Goal: Find specific page/section: Find specific page/section

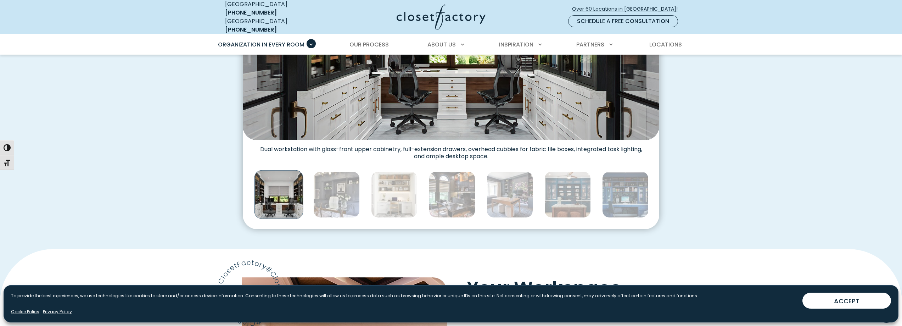
scroll to position [248, 0]
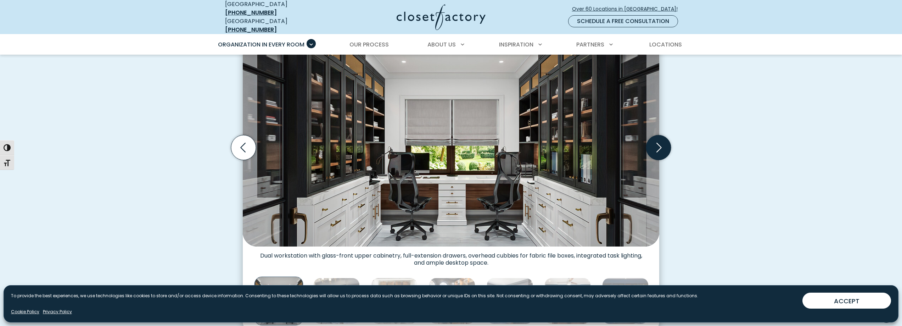
click at [653, 136] on icon "Next slide" at bounding box center [658, 147] width 25 height 25
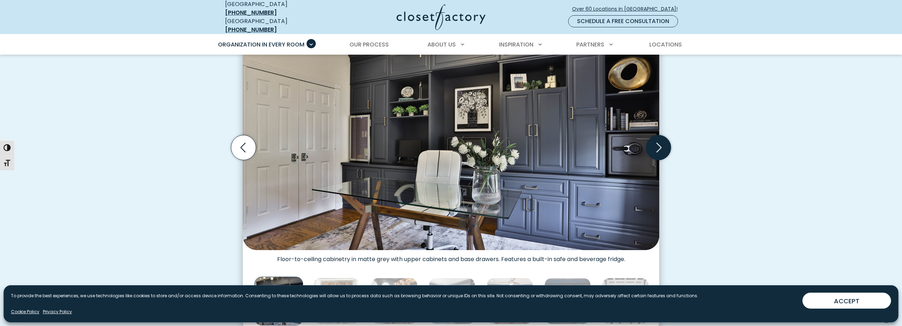
click at [657, 143] on icon "Next slide" at bounding box center [659, 148] width 5 height 10
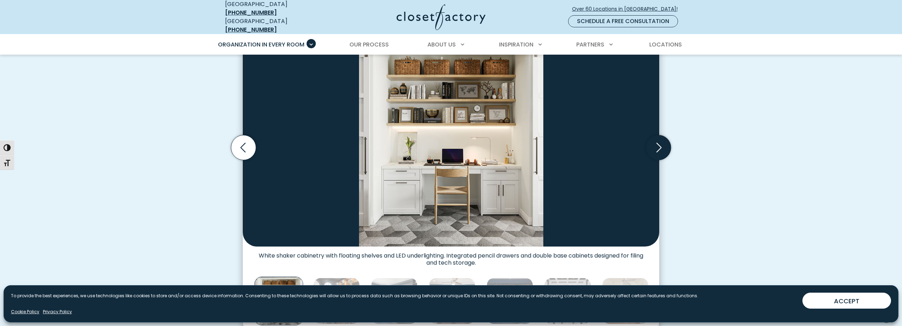
click at [657, 143] on icon "Next slide" at bounding box center [659, 148] width 5 height 10
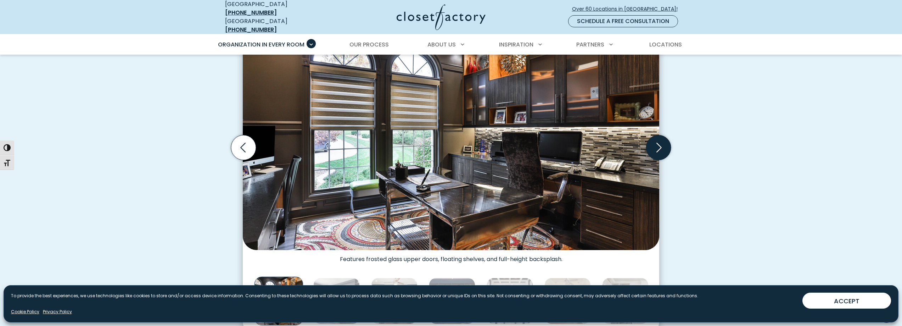
click at [657, 143] on icon "Next slide" at bounding box center [659, 148] width 5 height 10
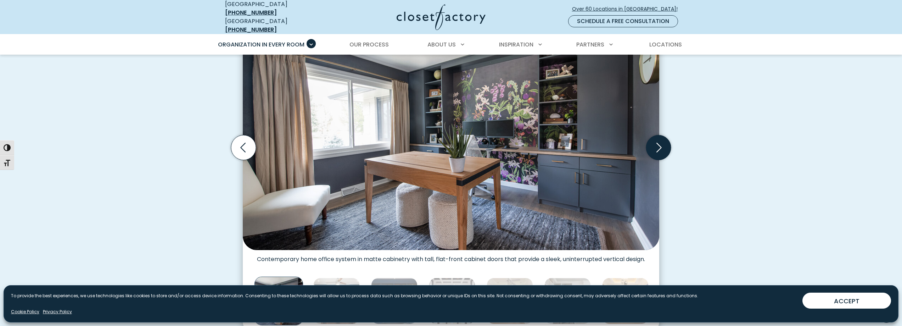
click at [657, 143] on icon "Next slide" at bounding box center [659, 148] width 5 height 10
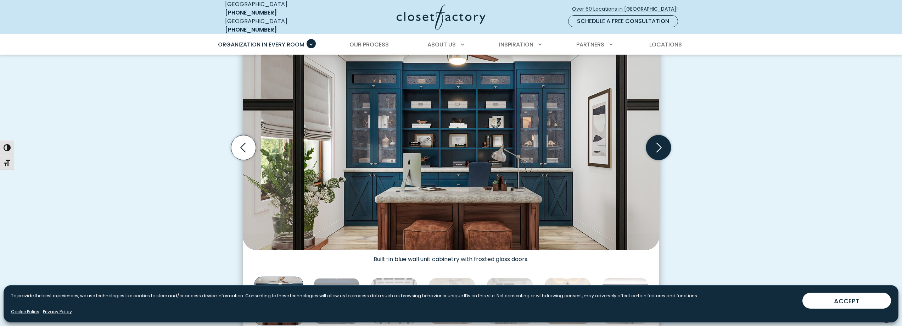
click at [654, 143] on icon "Next slide" at bounding box center [658, 147] width 25 height 25
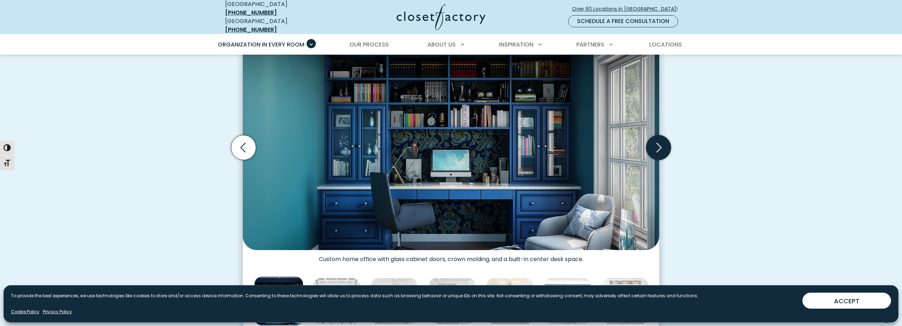
click at [659, 146] on icon "Next slide" at bounding box center [658, 147] width 25 height 25
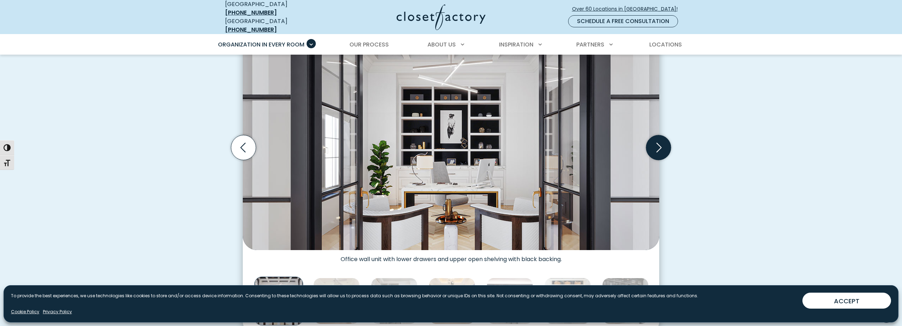
click at [659, 146] on icon "Next slide" at bounding box center [658, 147] width 25 height 25
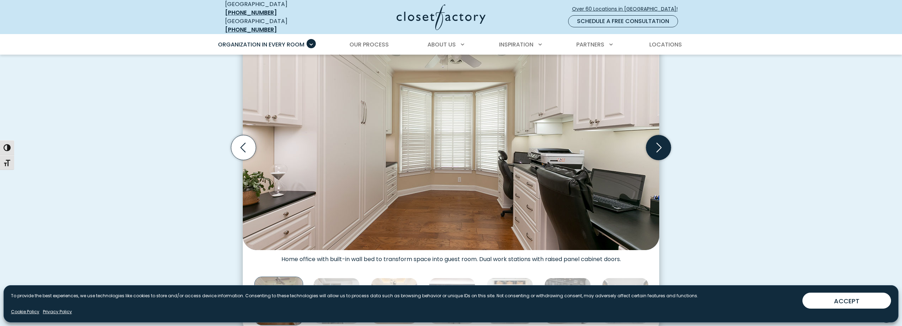
click at [659, 146] on icon "Next slide" at bounding box center [658, 147] width 25 height 25
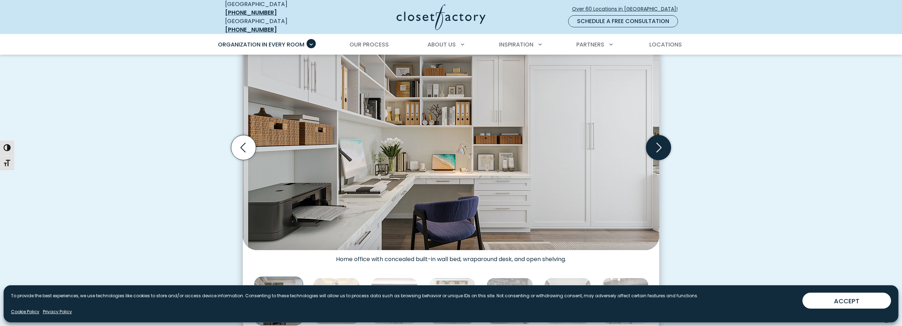
click at [659, 146] on icon "Next slide" at bounding box center [658, 147] width 25 height 25
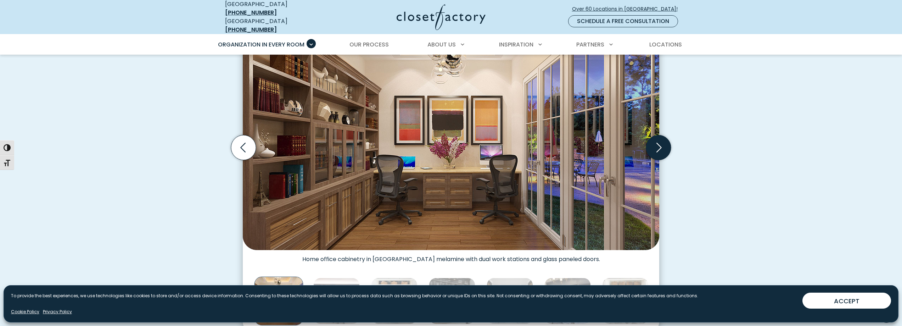
click at [659, 146] on icon "Next slide" at bounding box center [658, 147] width 25 height 25
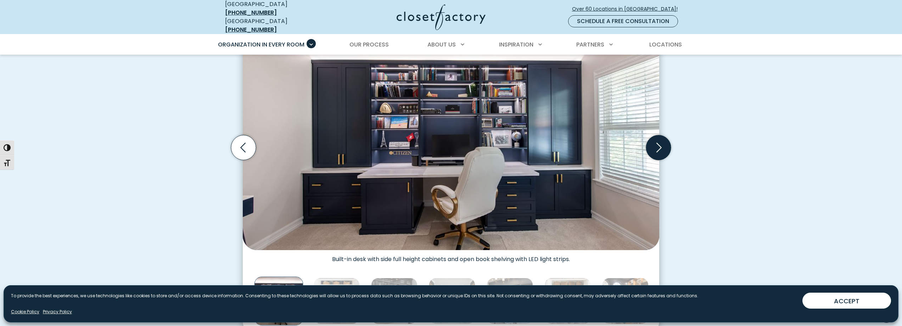
click at [659, 146] on icon "Next slide" at bounding box center [658, 147] width 25 height 25
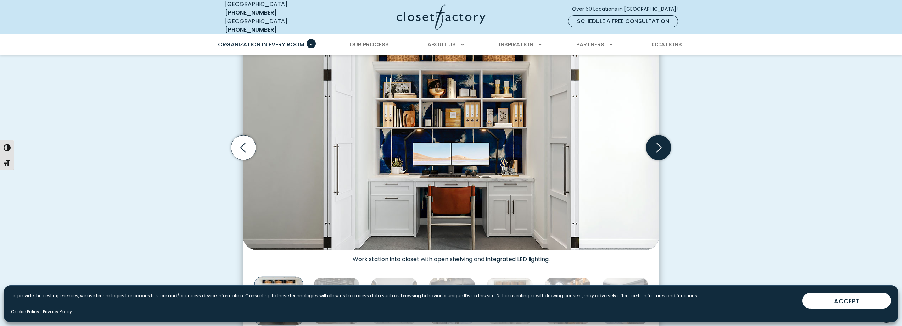
click at [659, 146] on icon "Next slide" at bounding box center [658, 147] width 25 height 25
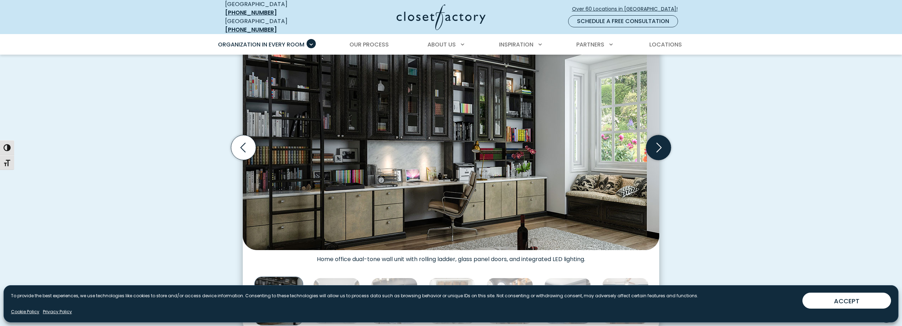
click at [659, 146] on icon "Next slide" at bounding box center [658, 147] width 25 height 25
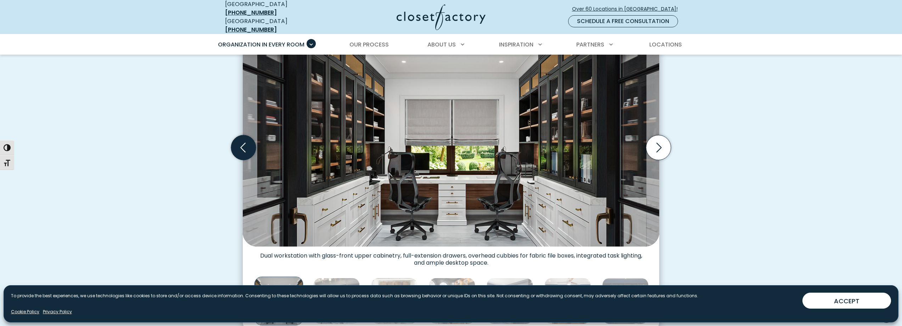
click at [235, 150] on icon "Previous slide" at bounding box center [243, 147] width 25 height 25
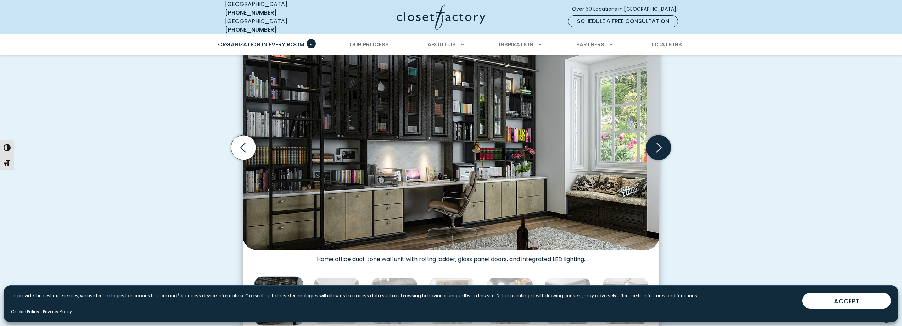
click at [665, 142] on icon "Next slide" at bounding box center [658, 147] width 25 height 25
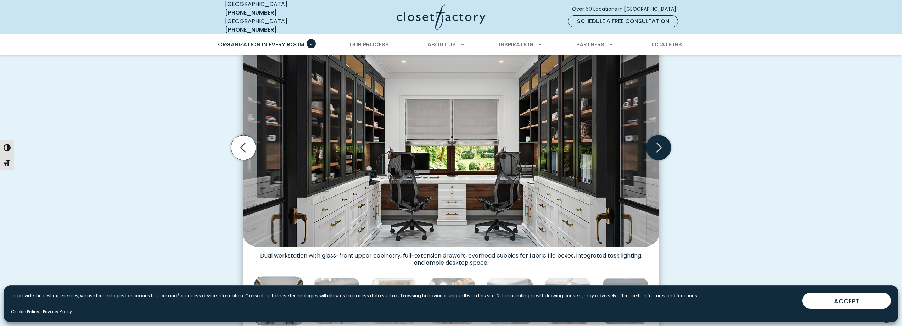
click at [665, 142] on icon "Next slide" at bounding box center [658, 147] width 25 height 25
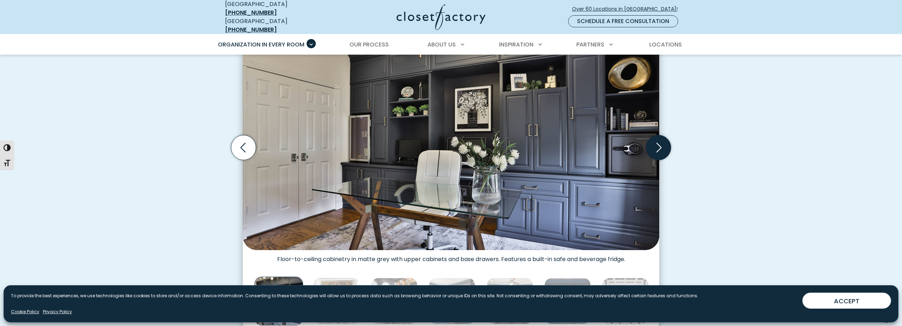
click at [665, 142] on icon "Next slide" at bounding box center [658, 147] width 25 height 25
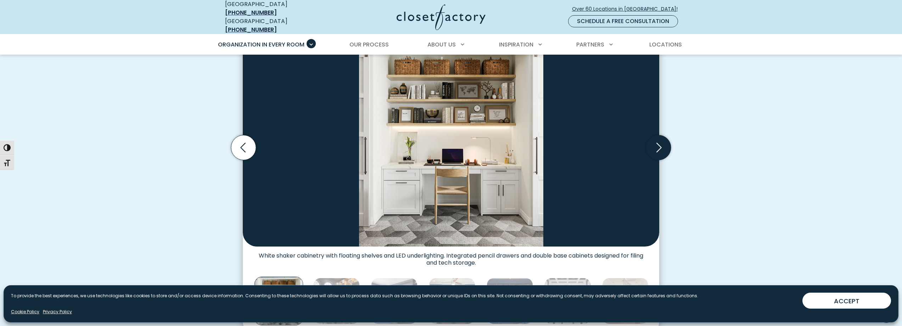
click at [665, 142] on icon "Next slide" at bounding box center [658, 147] width 25 height 25
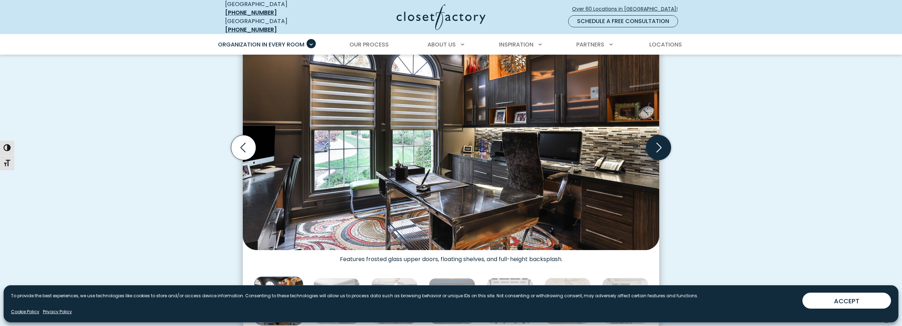
click at [661, 143] on icon "Next slide" at bounding box center [659, 148] width 5 height 10
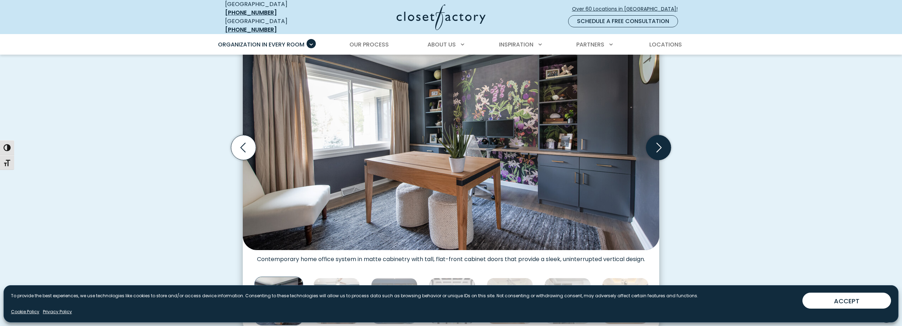
click at [660, 143] on icon "Next slide" at bounding box center [659, 148] width 5 height 10
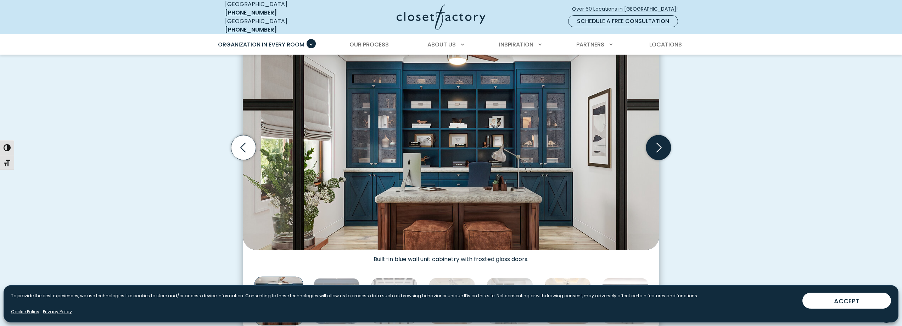
click at [658, 140] on icon "Next slide" at bounding box center [658, 147] width 25 height 25
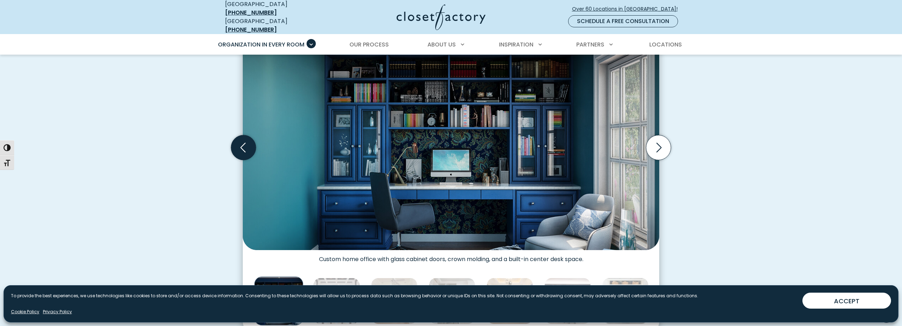
click at [244, 136] on icon "Previous slide" at bounding box center [243, 147] width 25 height 25
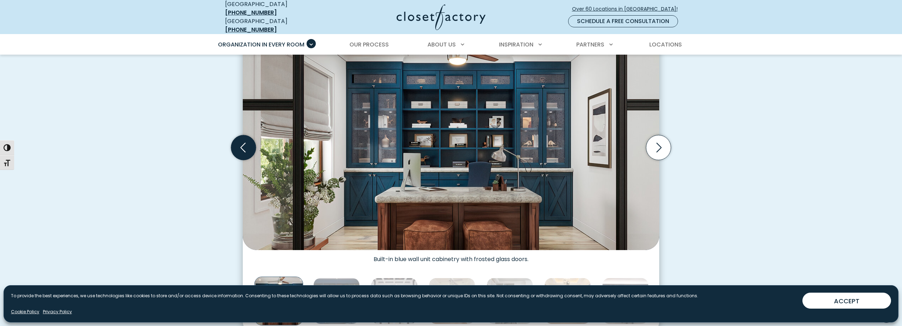
click at [241, 140] on icon "Previous slide" at bounding box center [243, 147] width 25 height 25
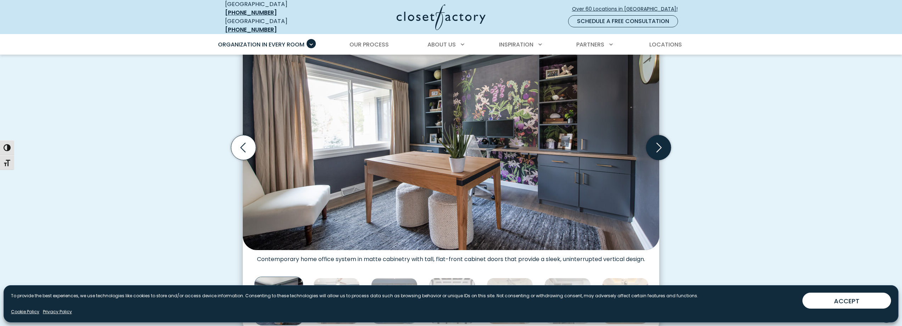
click at [655, 142] on icon "Next slide" at bounding box center [658, 147] width 25 height 25
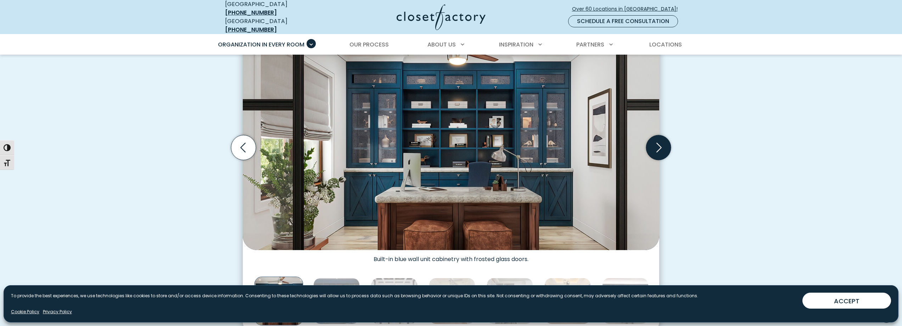
click at [655, 142] on icon "Next slide" at bounding box center [658, 147] width 25 height 25
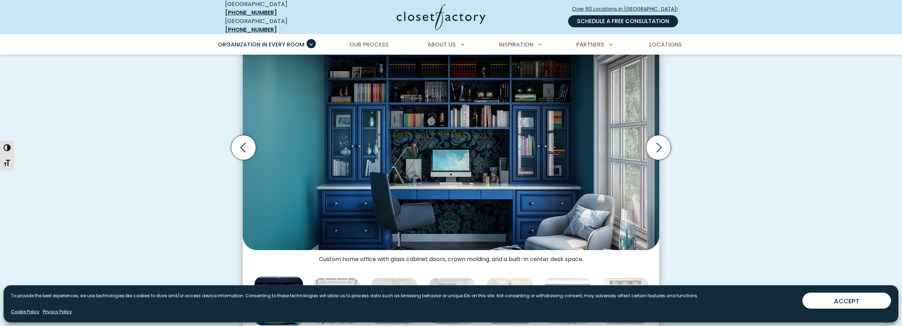
click at [654, 19] on link "Schedule a Free Consultation" at bounding box center [623, 21] width 110 height 12
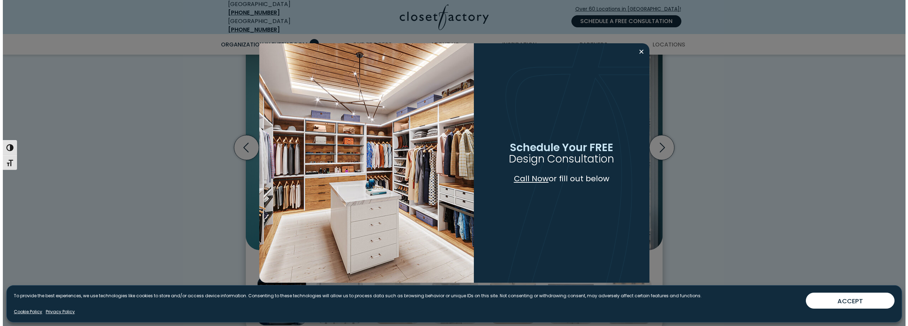
scroll to position [249, 0]
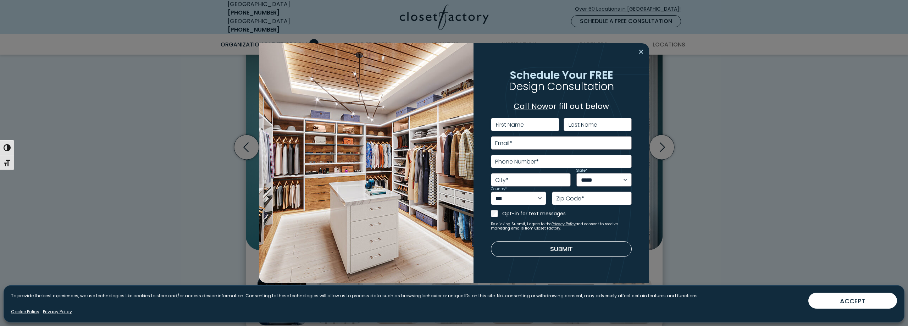
click at [640, 52] on button "Close modal" at bounding box center [641, 51] width 10 height 11
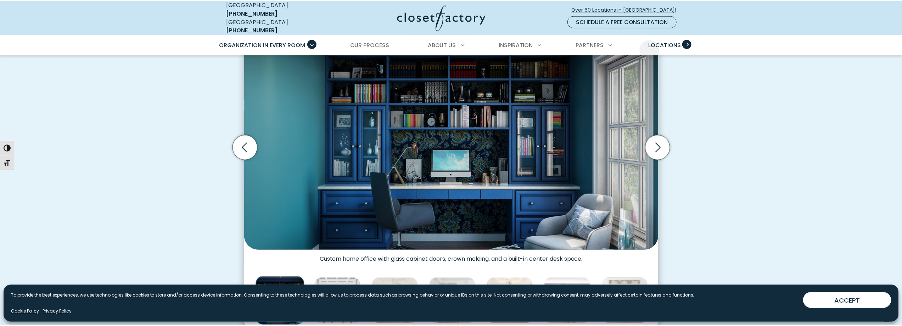
scroll to position [248, 0]
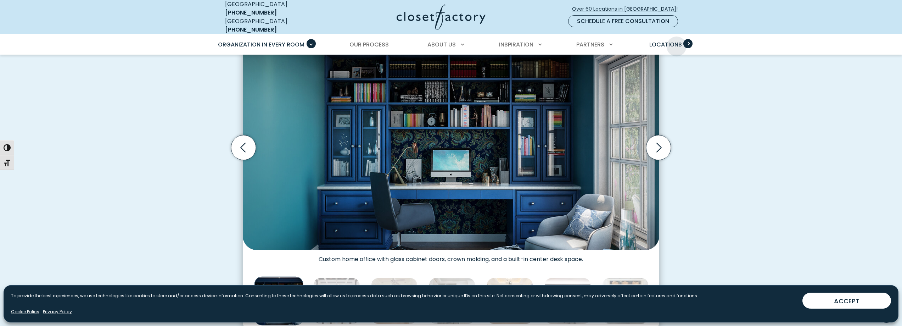
click at [677, 41] on span "Locations" at bounding box center [665, 44] width 33 height 8
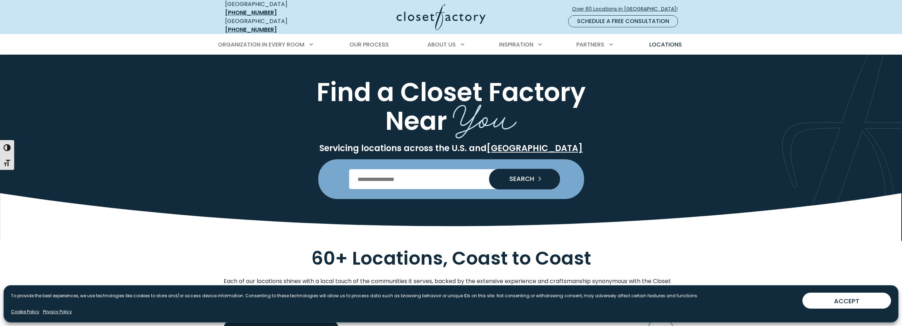
click at [428, 178] on input "Enter Postal Code" at bounding box center [451, 179] width 204 height 20
type input "*****"
click at [532, 175] on span "SEARCH" at bounding box center [519, 178] width 30 height 6
